Goal: Transaction & Acquisition: Purchase product/service

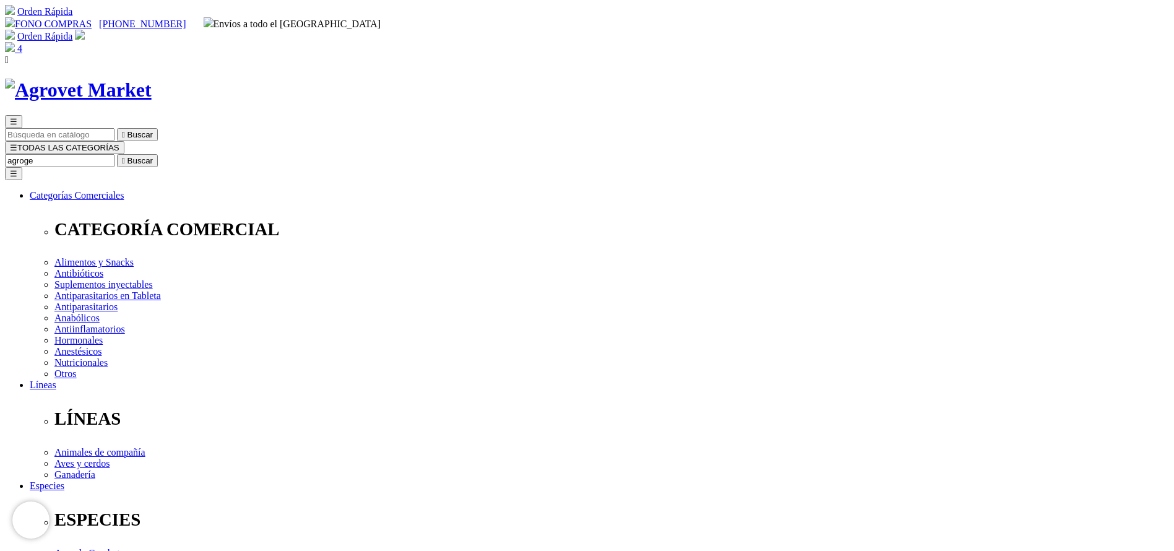
type input "agroge"
click at [117, 154] on button " Buscar" at bounding box center [137, 160] width 41 height 13
select select "3"
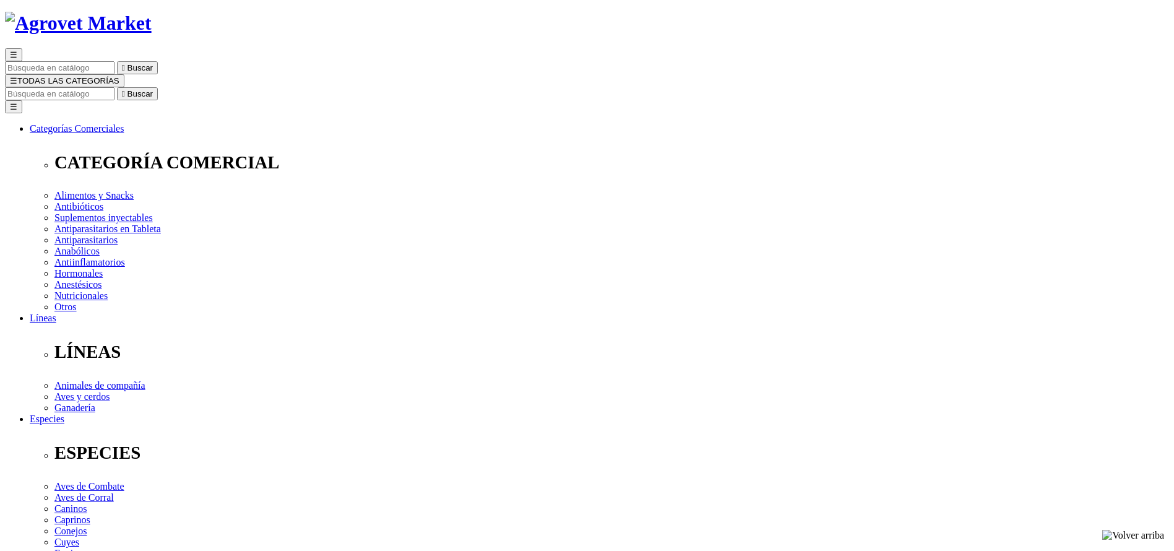
scroll to position [93, 0]
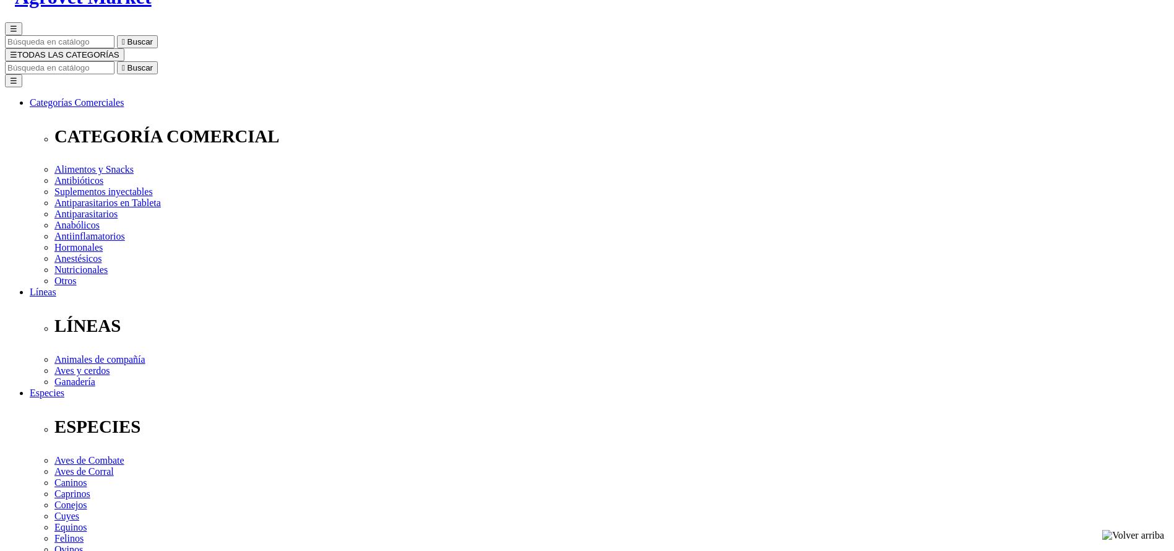
select select "4"
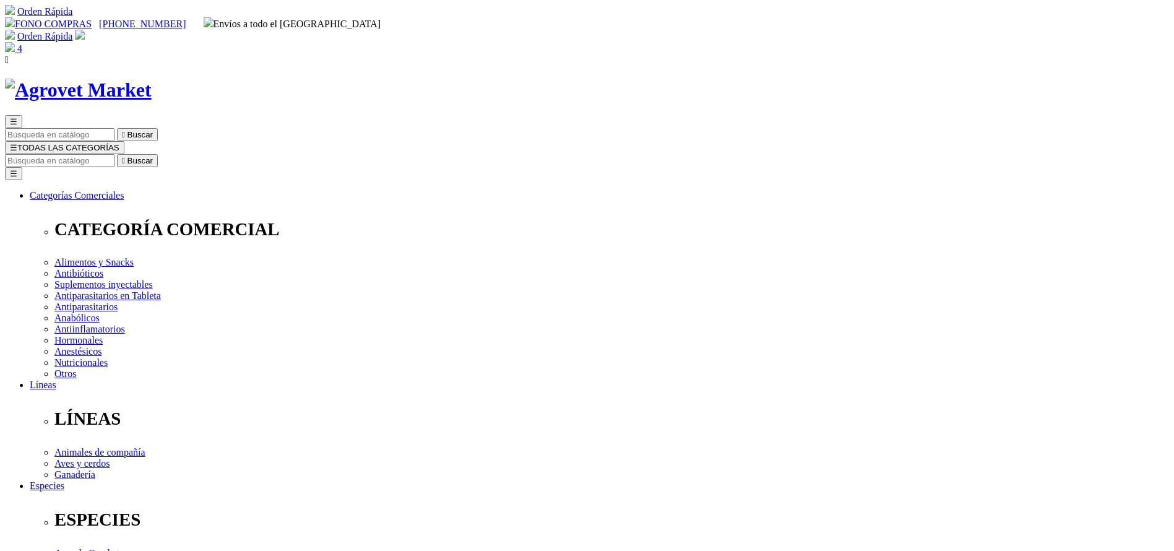
click at [114, 154] on input "Buscar" at bounding box center [60, 160] width 110 height 13
type input "hemato"
click at [117, 154] on button " Buscar" at bounding box center [137, 160] width 41 height 13
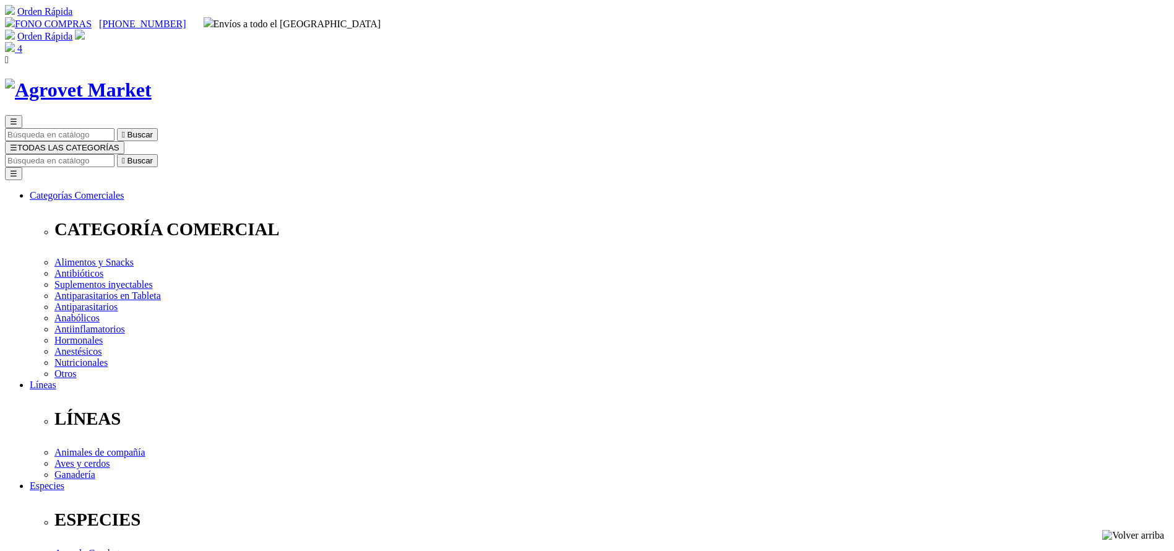
radio input "true"
select select "75"
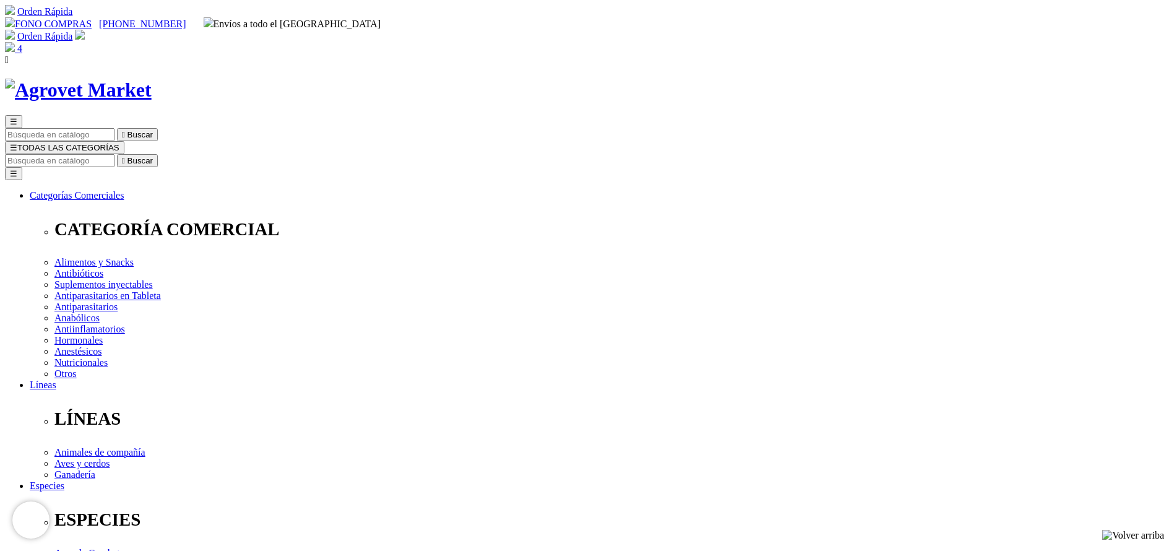
select select "11"
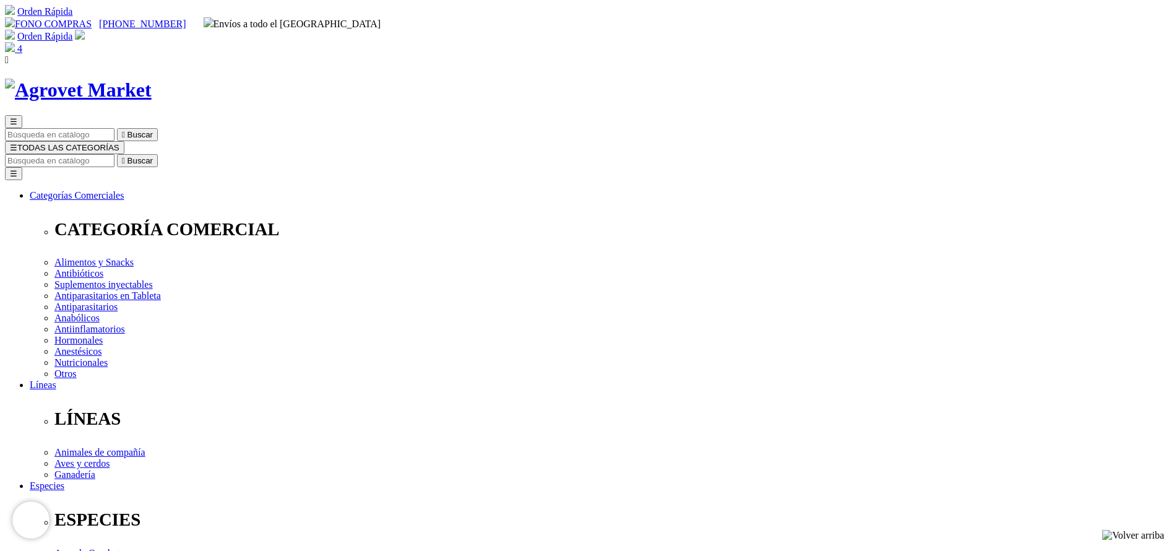
click at [114, 154] on input "Buscar" at bounding box center [60, 160] width 110 height 13
type input "fipronex"
click at [117, 154] on button " Buscar" at bounding box center [137, 160] width 41 height 13
drag, startPoint x: 0, startPoint y: 0, endPoint x: 655, endPoint y: 389, distance: 761.4
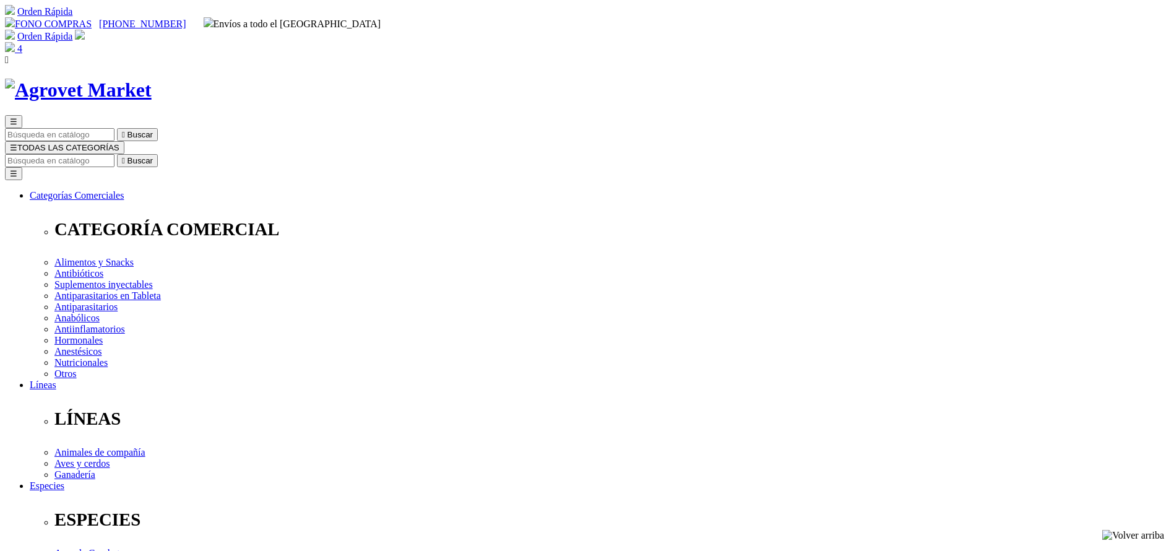
select select "58"
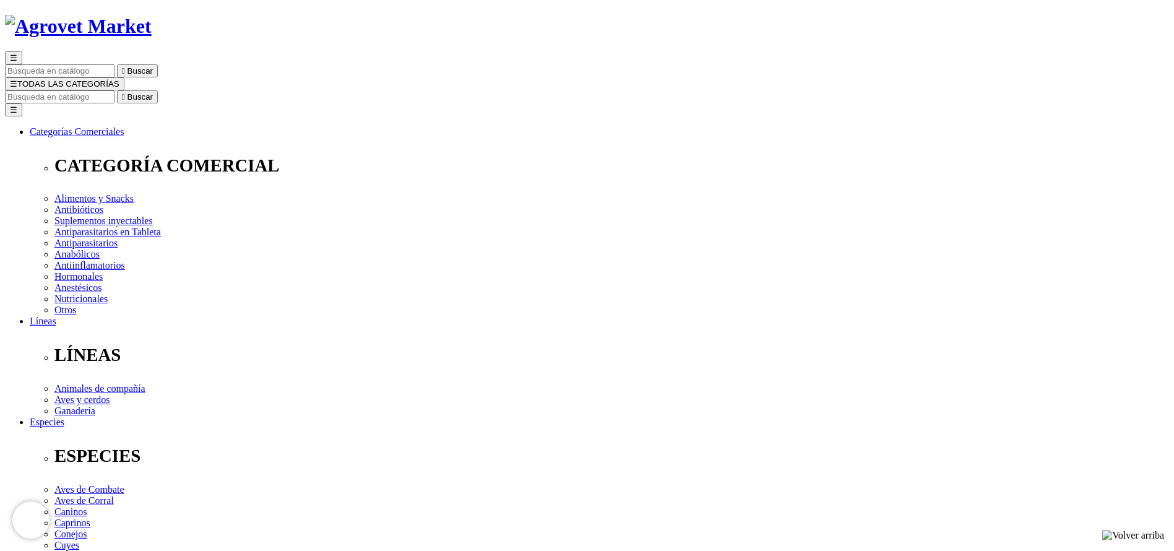
scroll to position [93, 0]
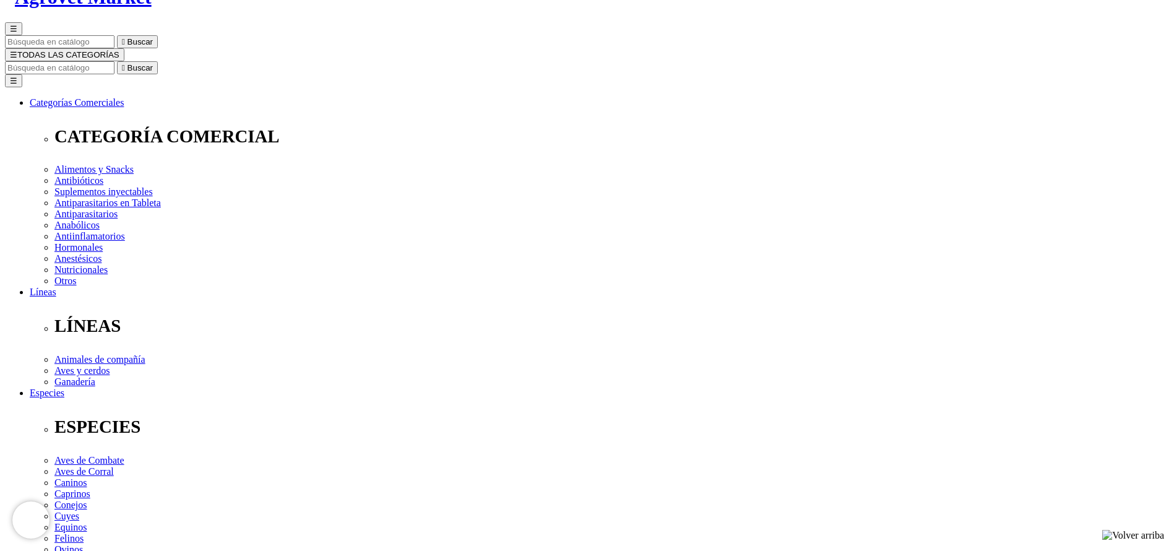
select select "59"
drag, startPoint x: 690, startPoint y: 297, endPoint x: 683, endPoint y: 302, distance: 8.4
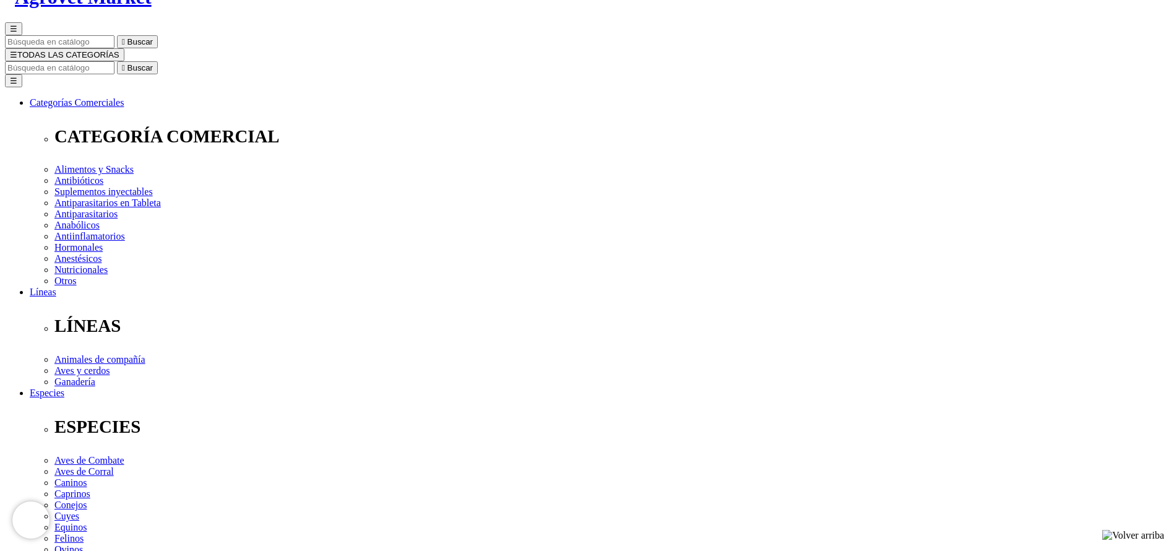
select select "191"
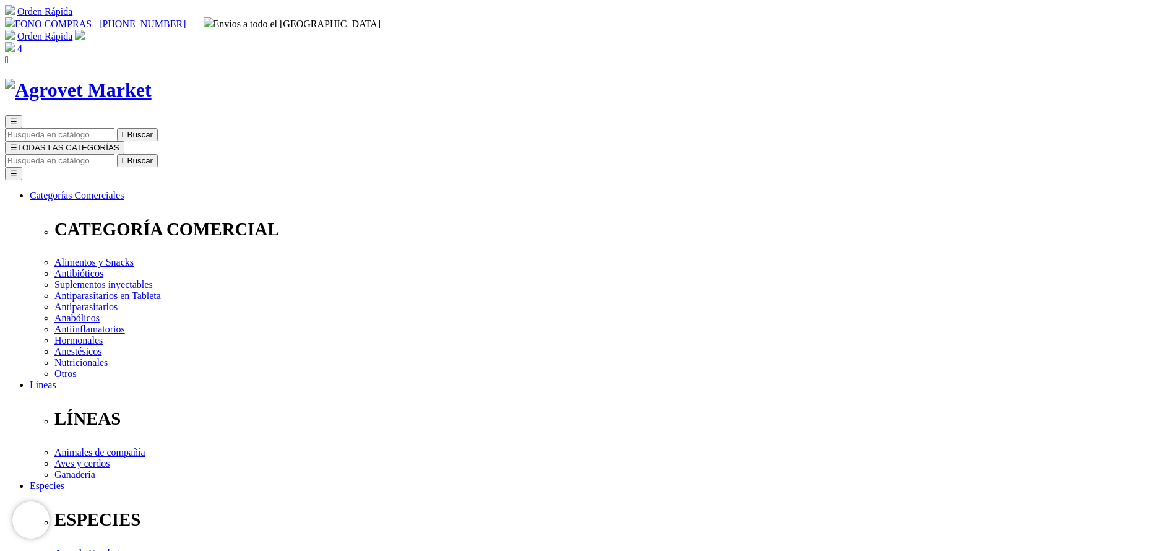
click at [114, 154] on input "Buscar" at bounding box center [60, 160] width 110 height 13
type input "prove"
click at [188, 154] on button " Buscar" at bounding box center [208, 160] width 41 height 13
click at [671, 80] on div "☰ prove  Buscar ☰ TODAS LAS CATEGORÍAS prove  Buscar Toggle navigation ☰ Cate…" at bounding box center [587, 486] width 1164 height 814
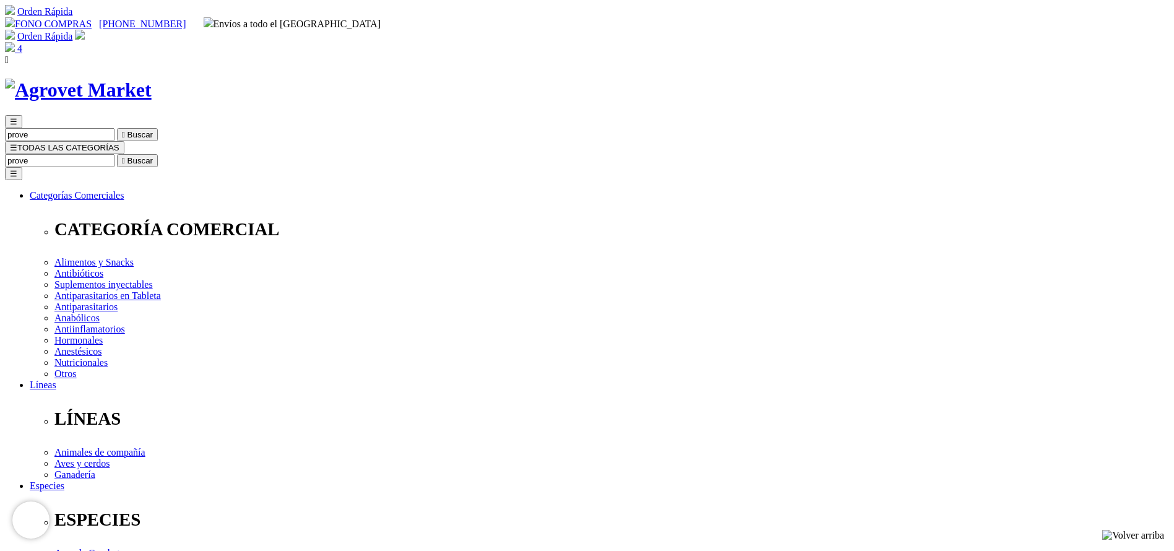
click at [114, 154] on input "prove" at bounding box center [60, 160] width 110 height 13
type input "oxante"
click at [117, 154] on button " Buscar" at bounding box center [137, 160] width 41 height 13
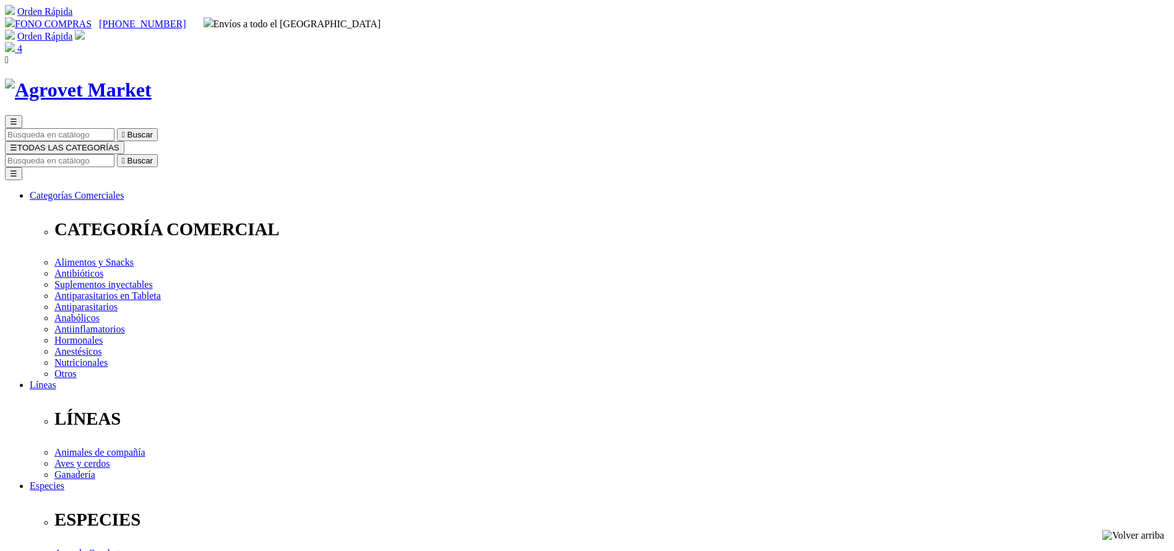
select select "87"
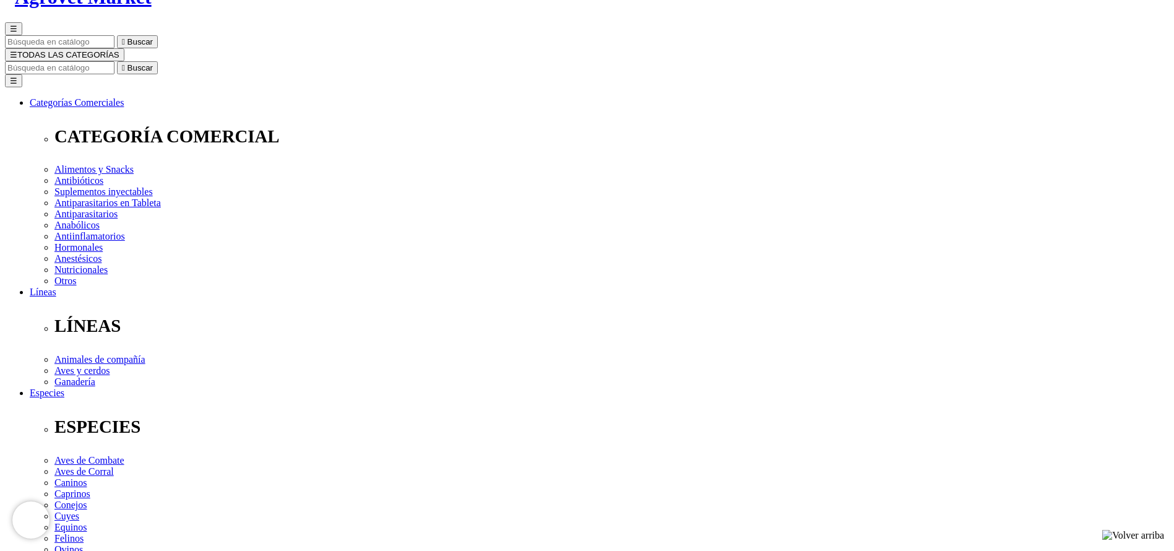
select select "87"
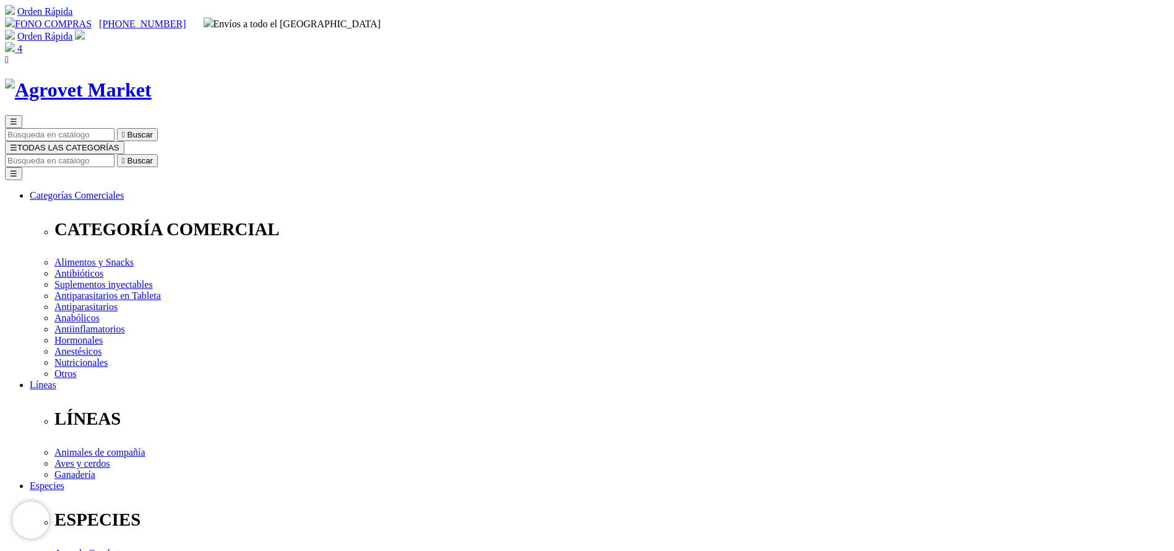
click at [114, 154] on input "Buscar" at bounding box center [60, 160] width 110 height 13
type input "petonic"
click at [188, 154] on button " Buscar" at bounding box center [208, 160] width 41 height 13
click at [114, 154] on input "petonic" at bounding box center [60, 160] width 110 height 13
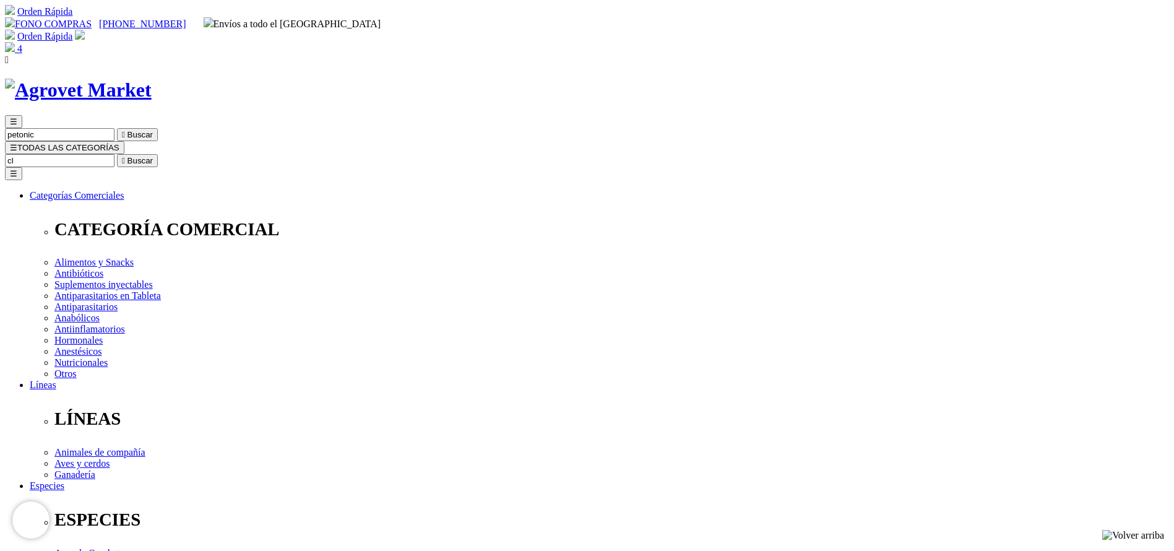
type input "c"
type input "micon"
click at [374, 154] on button " Buscar" at bounding box center [394, 160] width 41 height 13
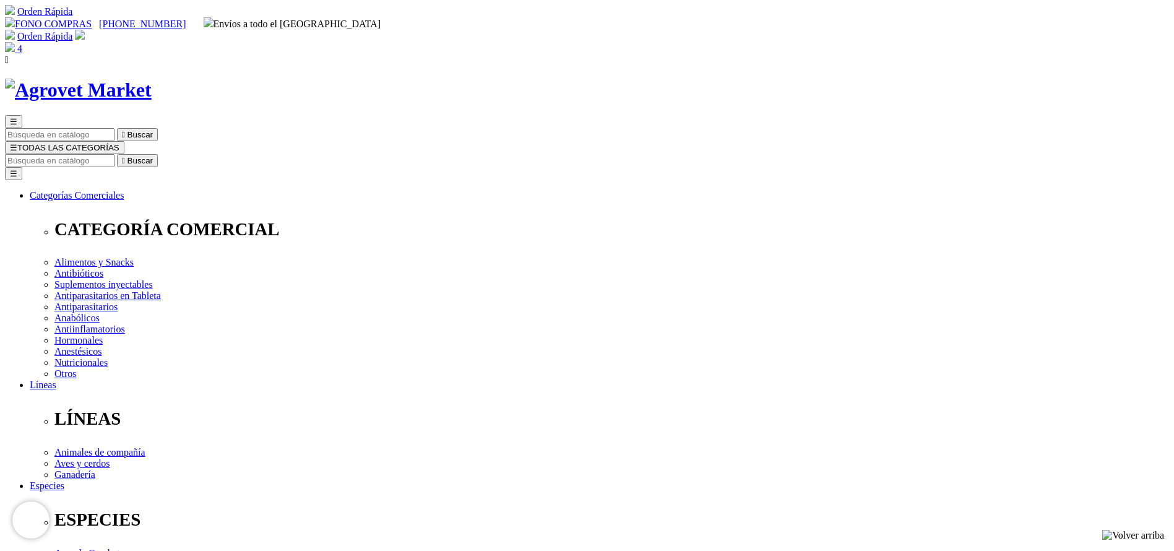
copy div "Vetpro® Dermacare [MEDICAL_DATA]+Clorhexidine Shampoo"
select select "221"
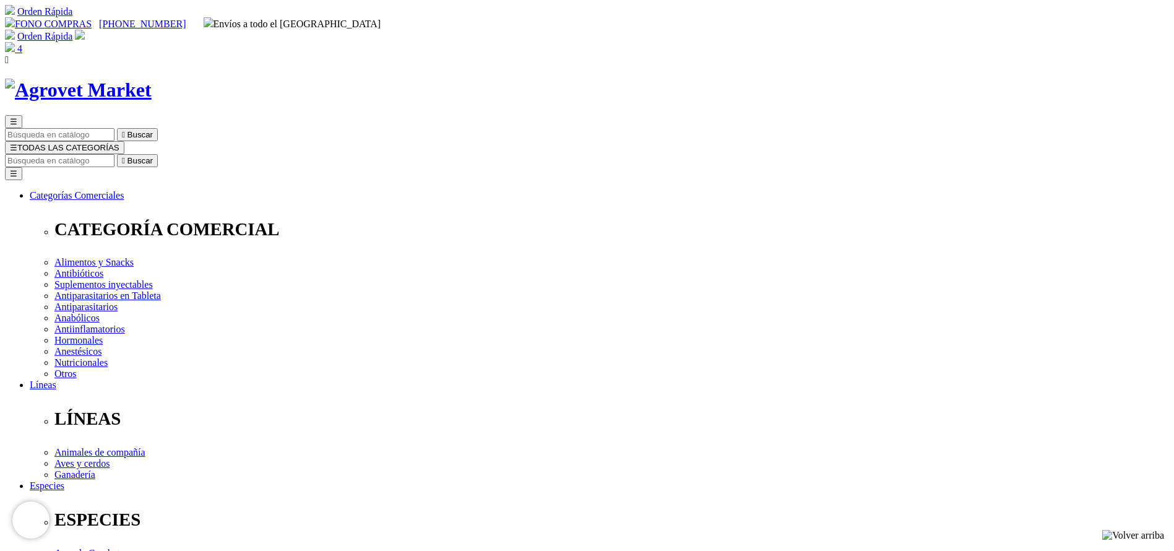
copy div "S/75.50"
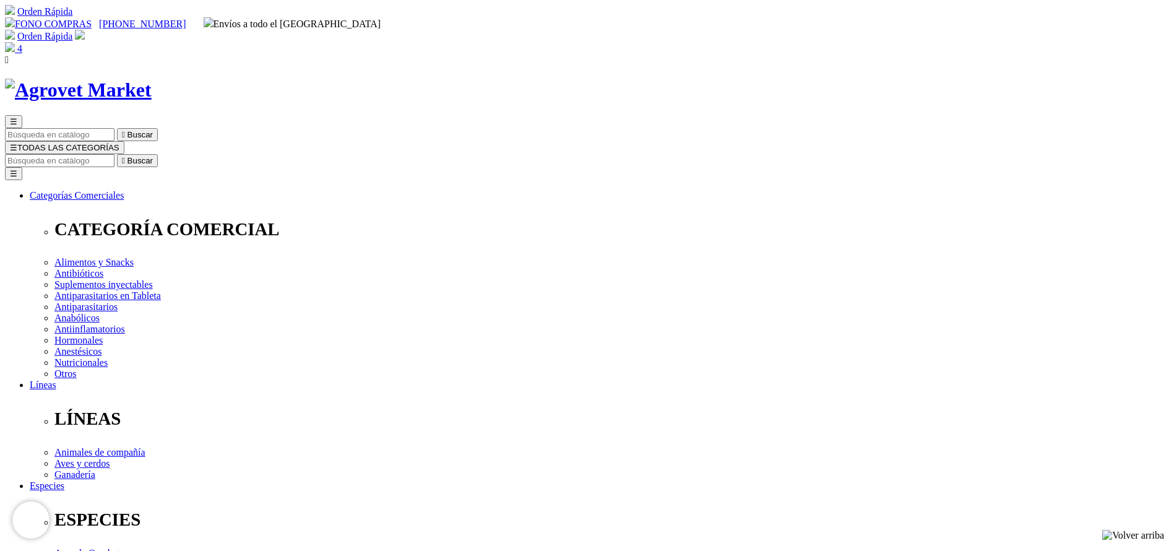
select select "222"
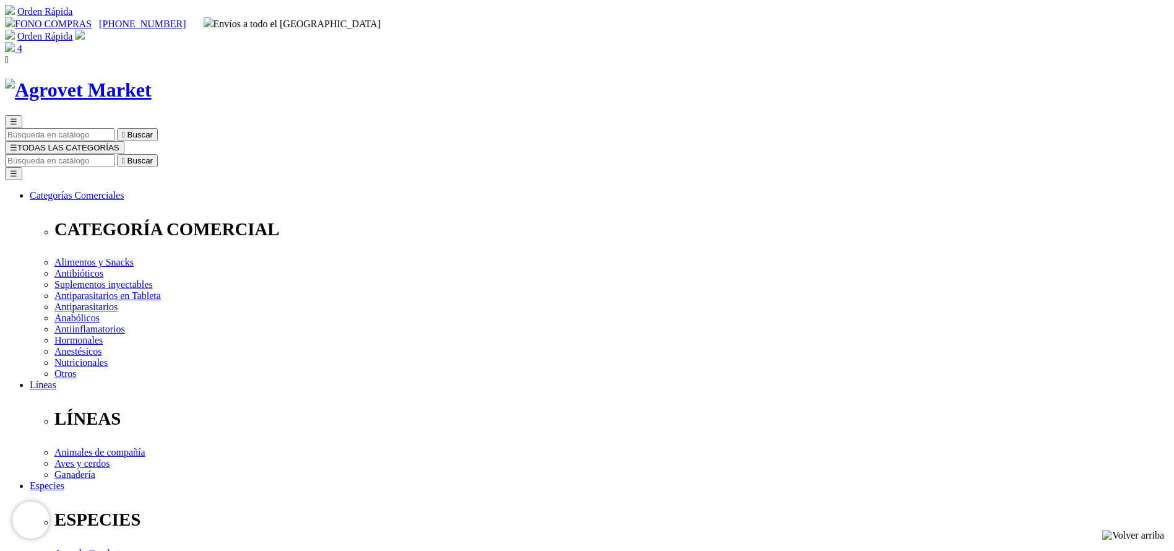
copy div "S/118.50"
